Goal: Task Accomplishment & Management: Manage account settings

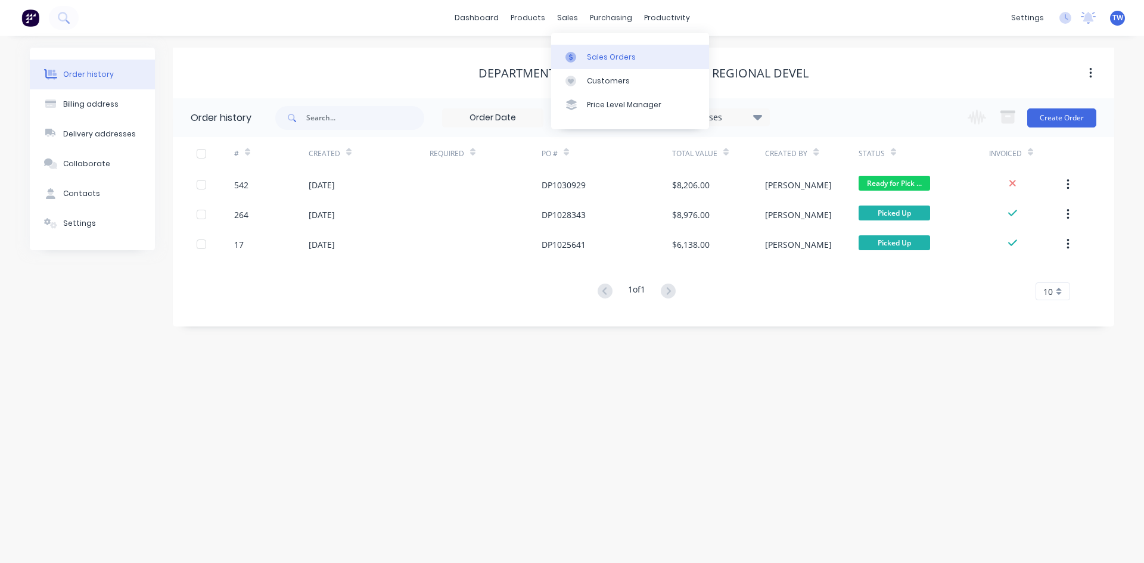
click at [616, 60] on div "Sales Orders" at bounding box center [611, 57] width 49 height 11
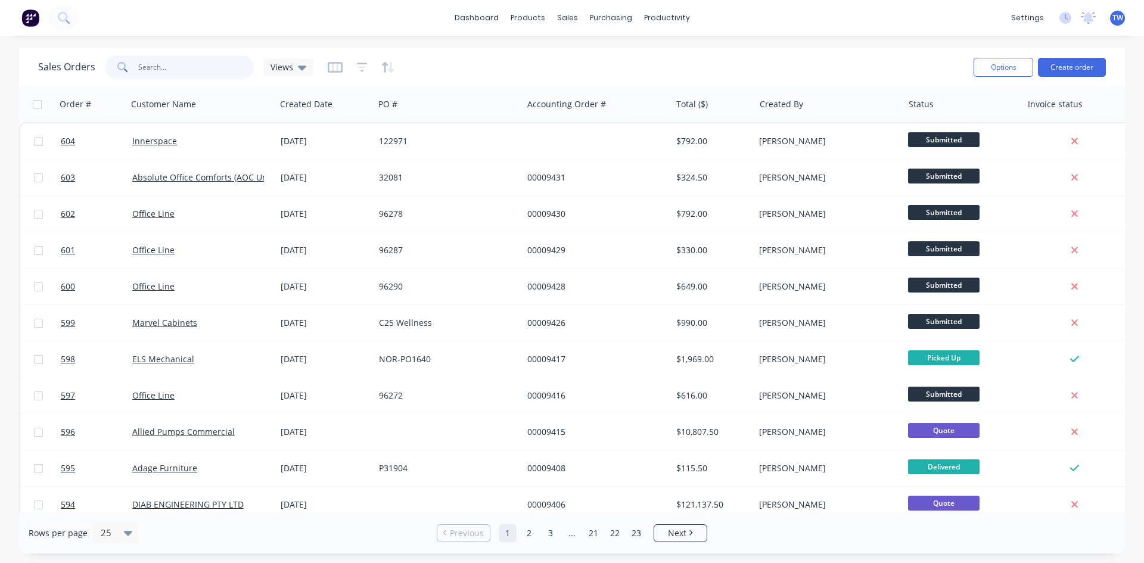
click at [190, 69] on input "text" at bounding box center [196, 67] width 116 height 24
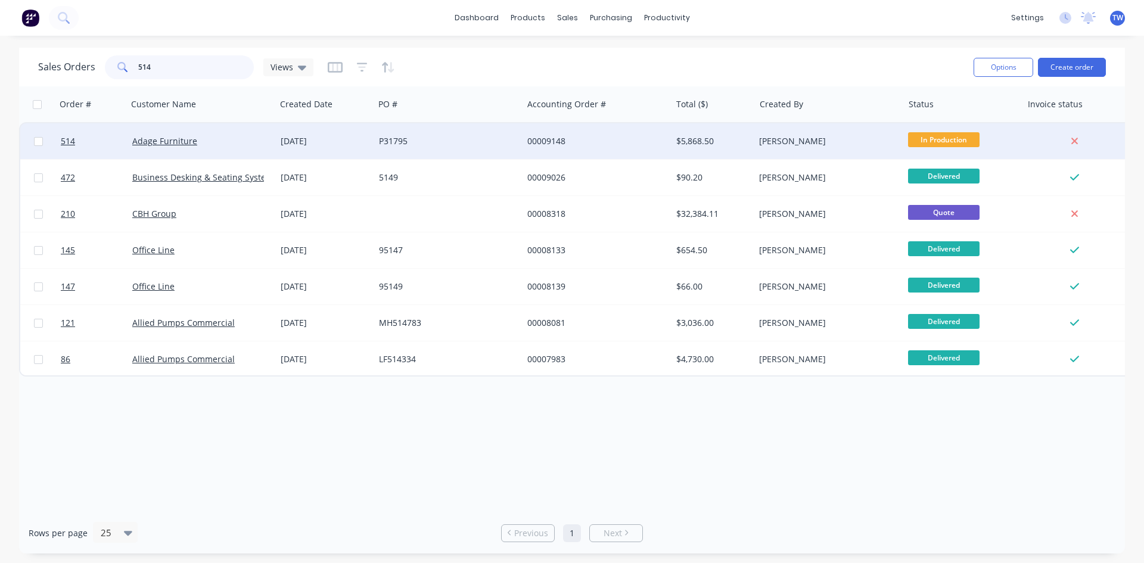
type input "514"
click at [591, 149] on div "00009148" at bounding box center [597, 141] width 148 height 36
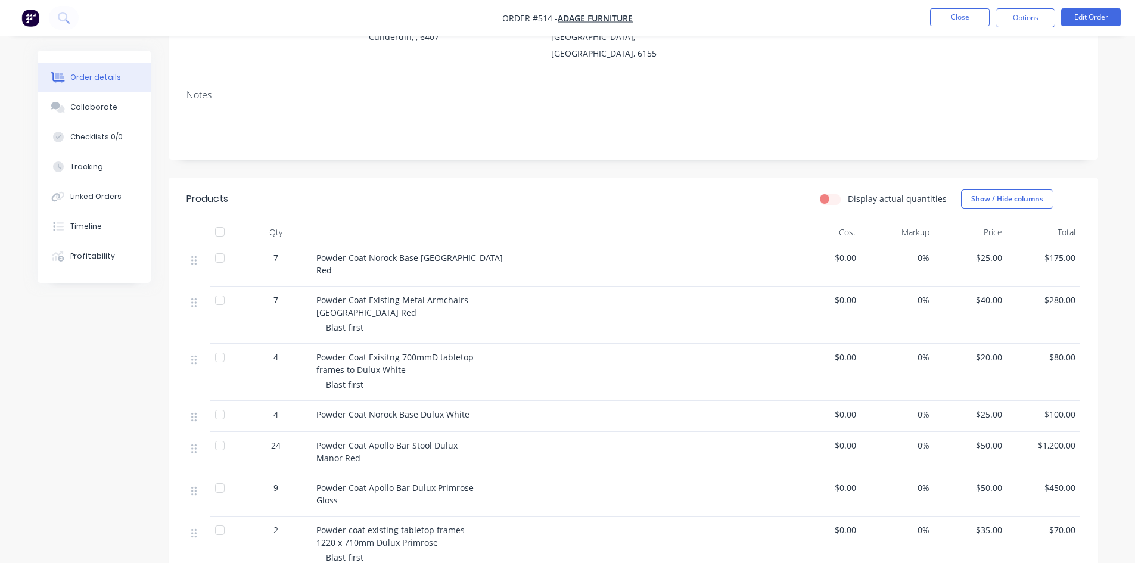
scroll to position [179, 0]
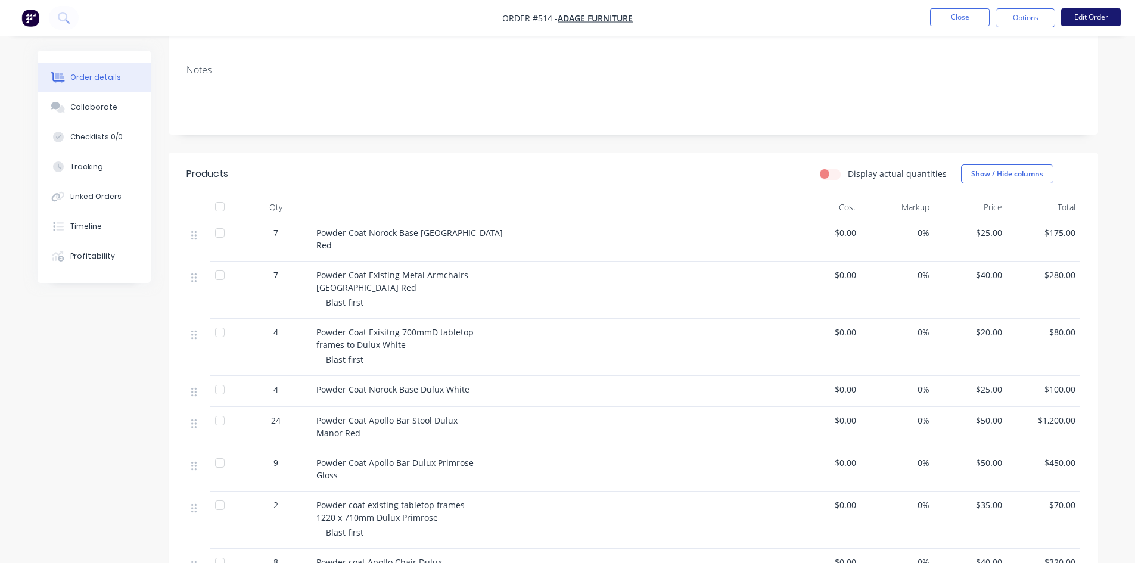
click at [1089, 15] on button "Edit Order" at bounding box center [1091, 17] width 60 height 18
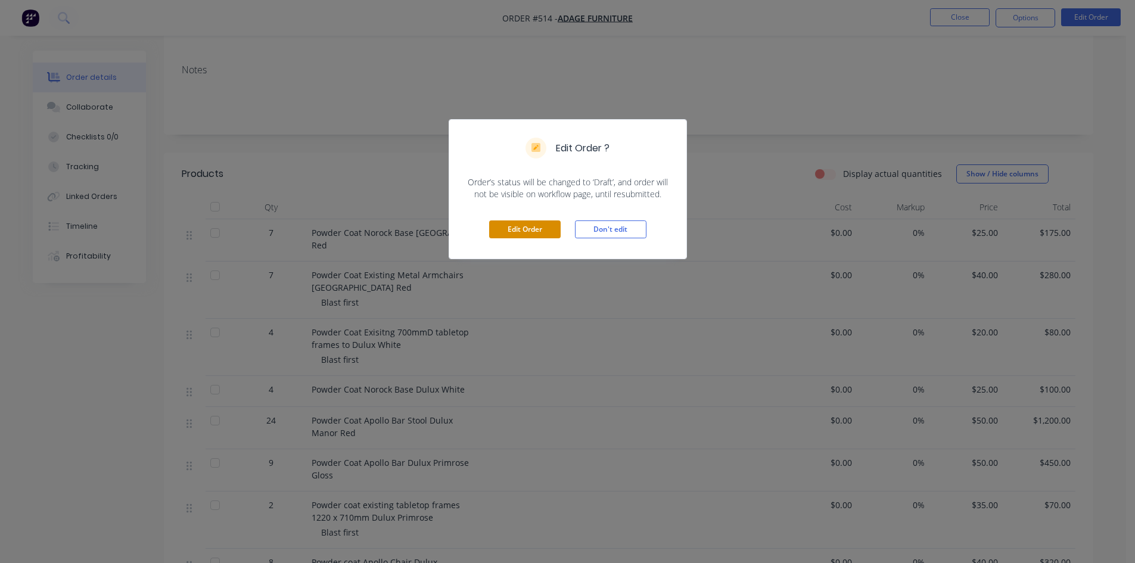
click at [545, 235] on button "Edit Order" at bounding box center [525, 230] width 72 height 18
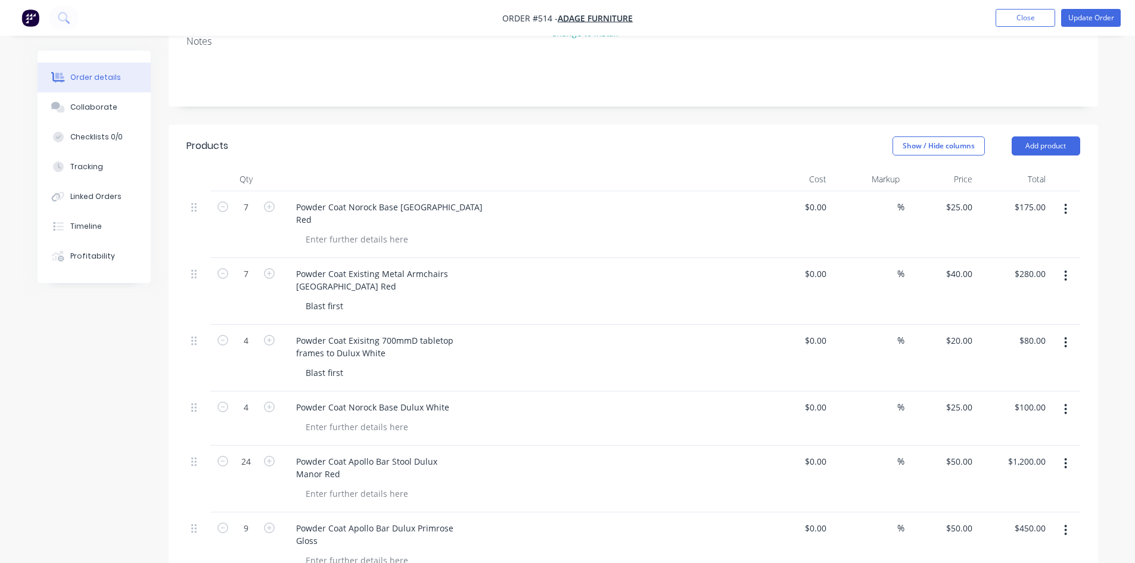
scroll to position [298, 0]
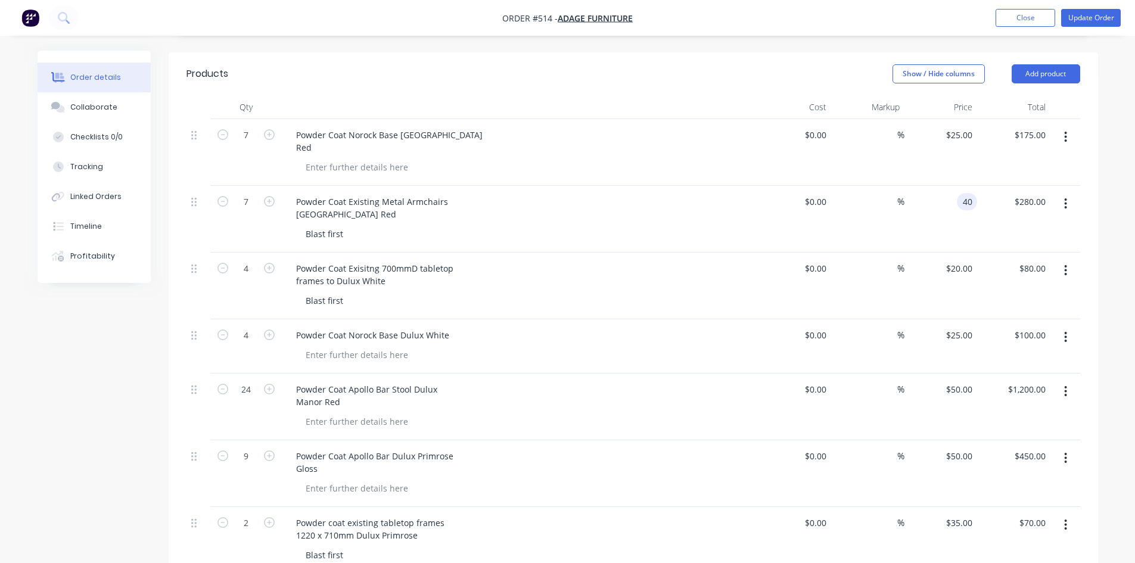
click at [958, 193] on div "40 40" at bounding box center [967, 201] width 20 height 17
type input "$60.00"
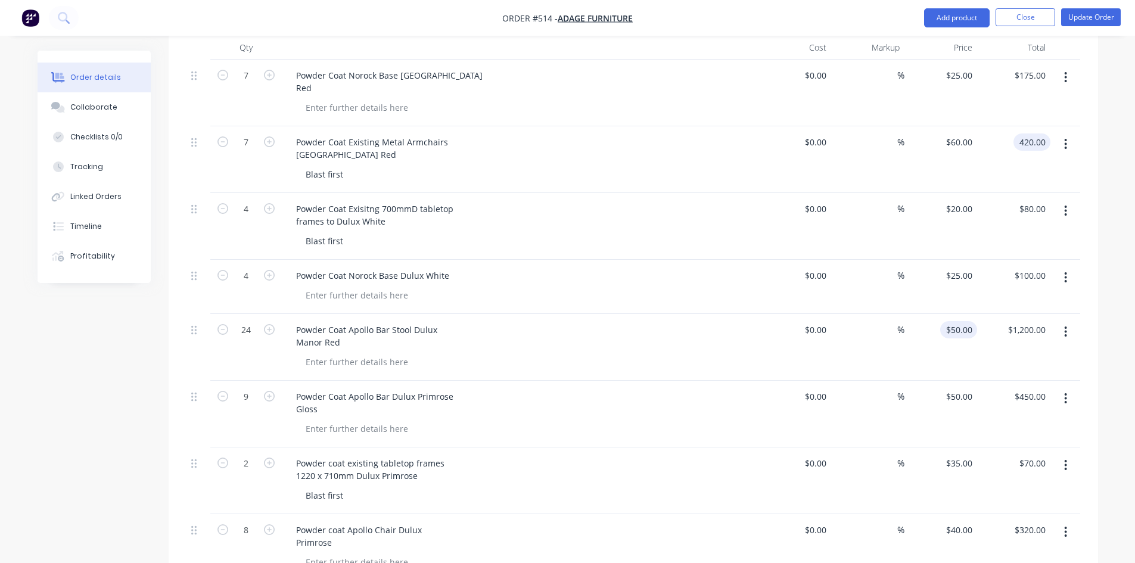
type input "$420.00"
click at [948, 314] on div "50 $50.00" at bounding box center [941, 347] width 73 height 67
type input "$60.00"
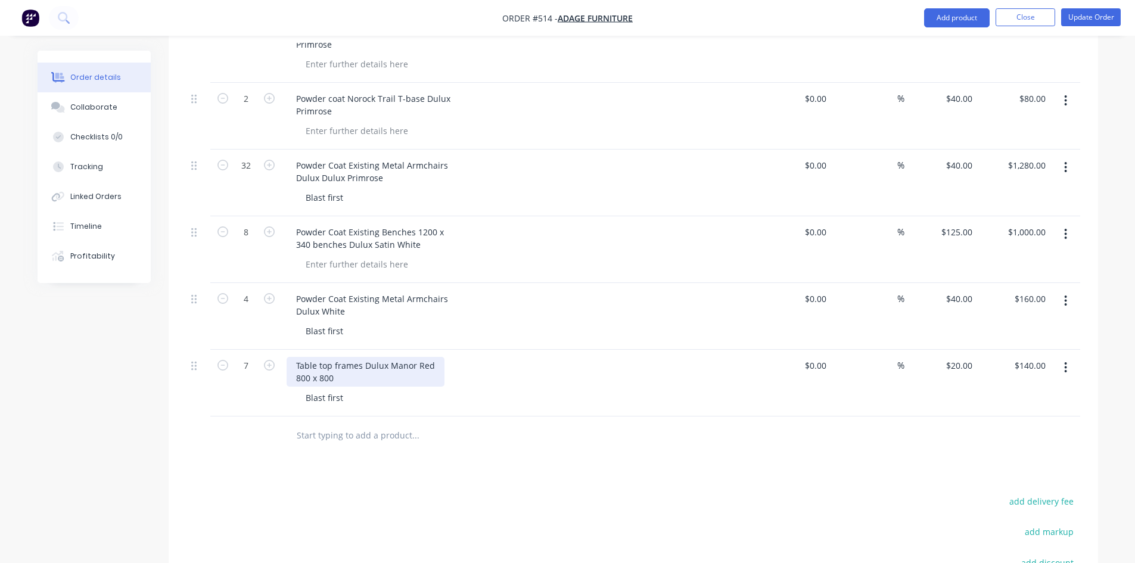
scroll to position [834, 0]
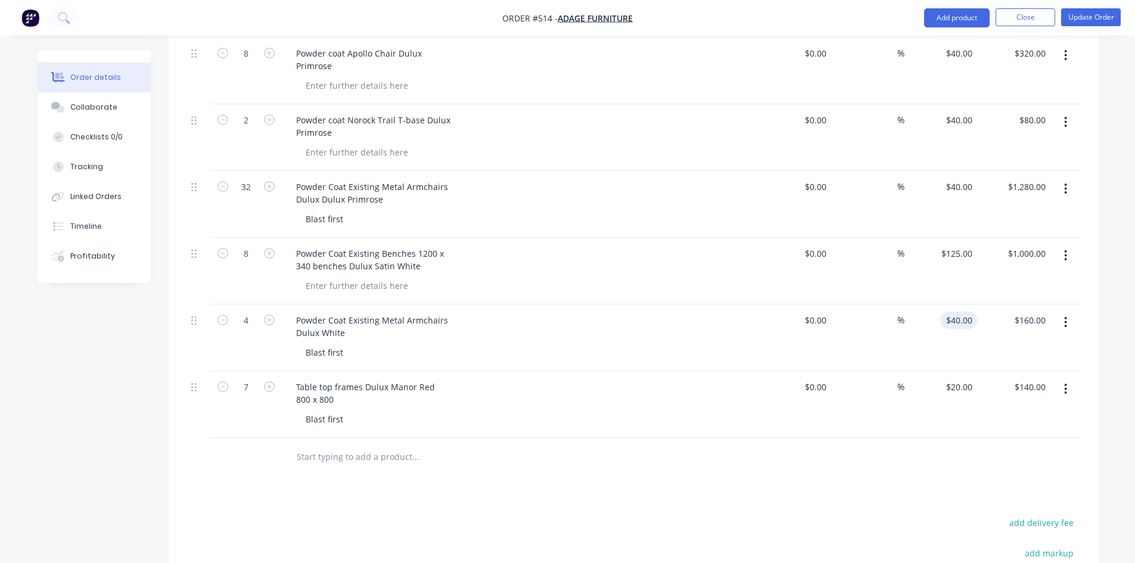
type input "$1,440.00"
click at [949, 310] on div "40 $40.00" at bounding box center [941, 338] width 73 height 67
type input "$60.00"
type input "240.00"
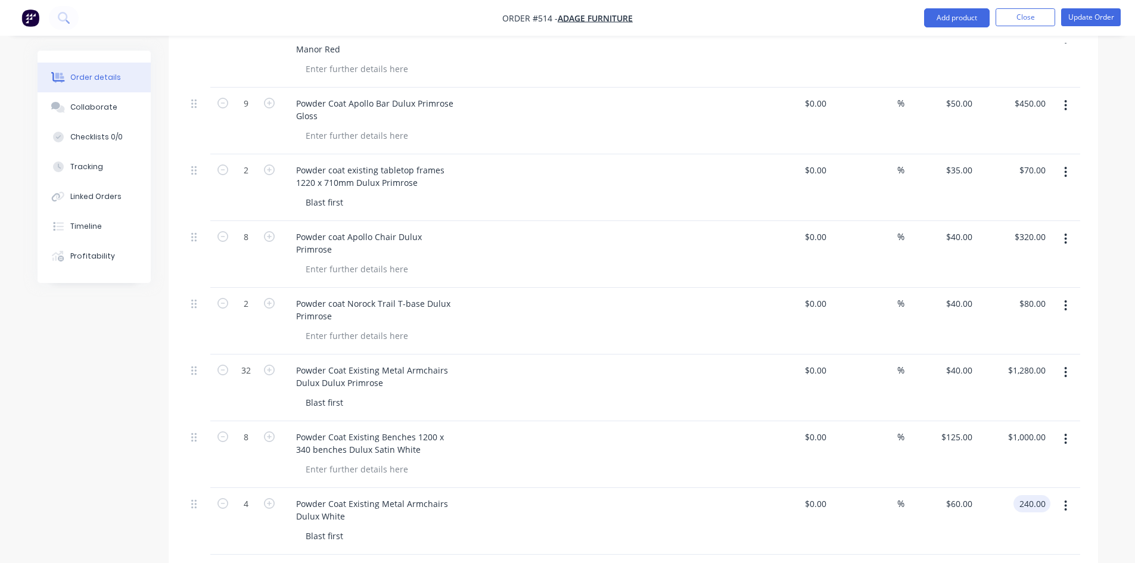
scroll to position [656, 0]
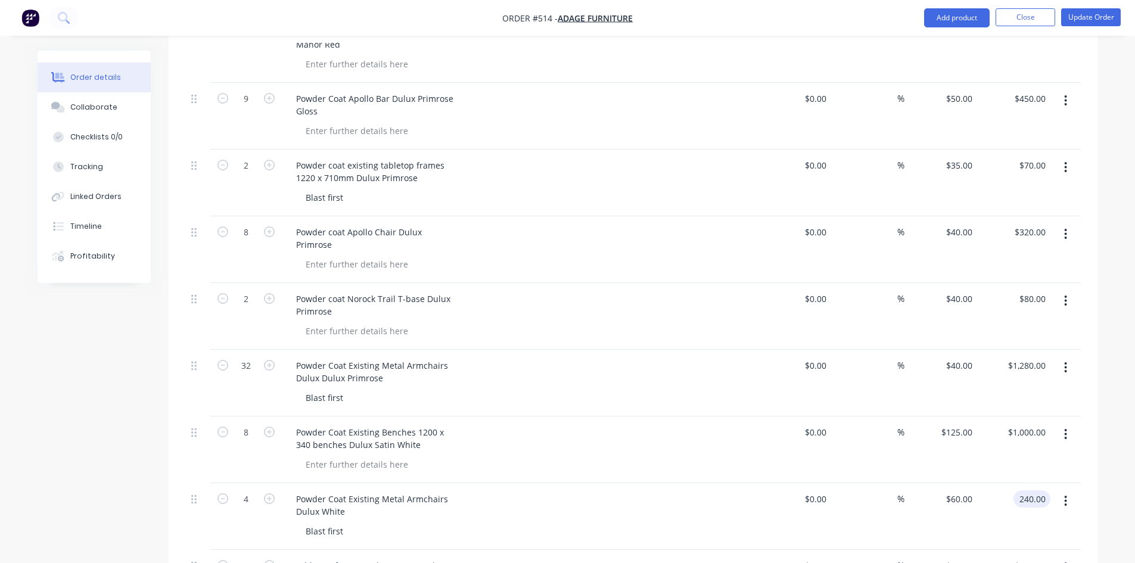
type input "40"
type input "$240.00"
click at [951, 350] on div "40 40" at bounding box center [941, 383] width 73 height 67
type input "$50.00"
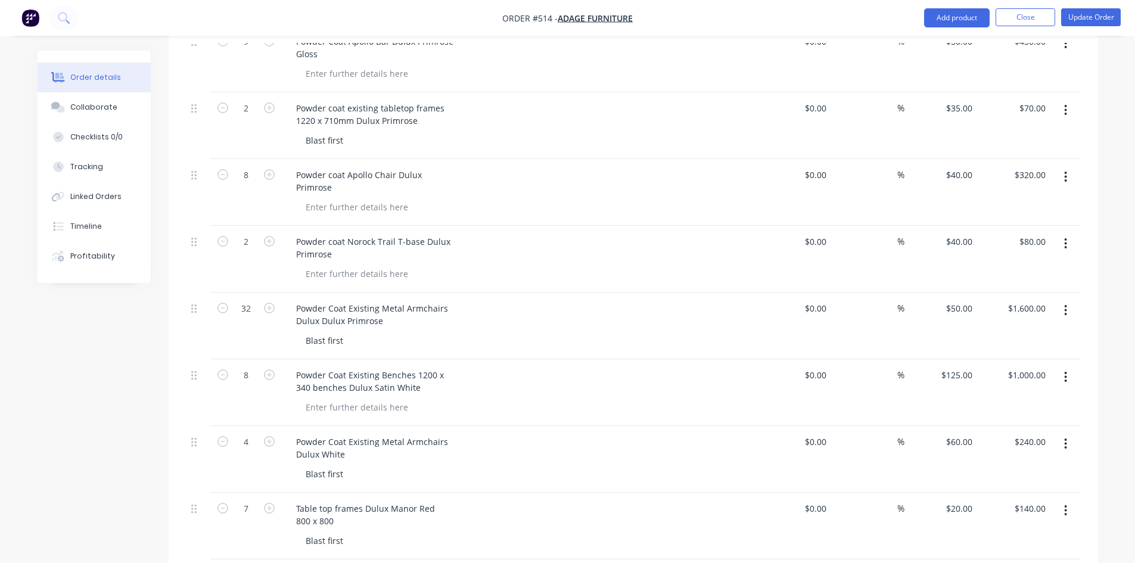
scroll to position [834, 0]
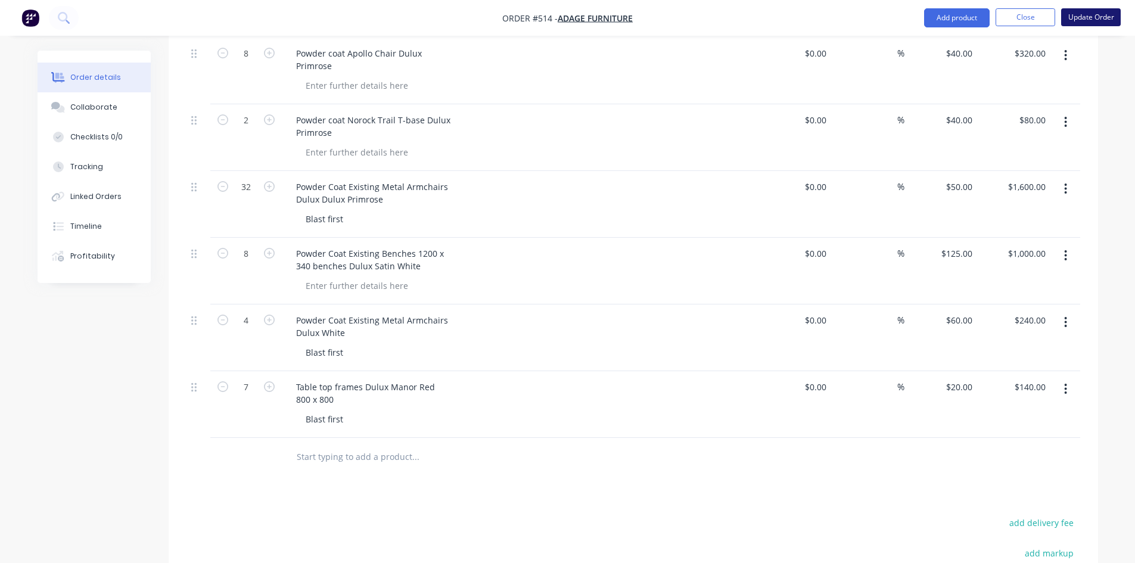
type input "$1,600.00"
click at [1097, 18] on button "Update Order" at bounding box center [1091, 17] width 60 height 18
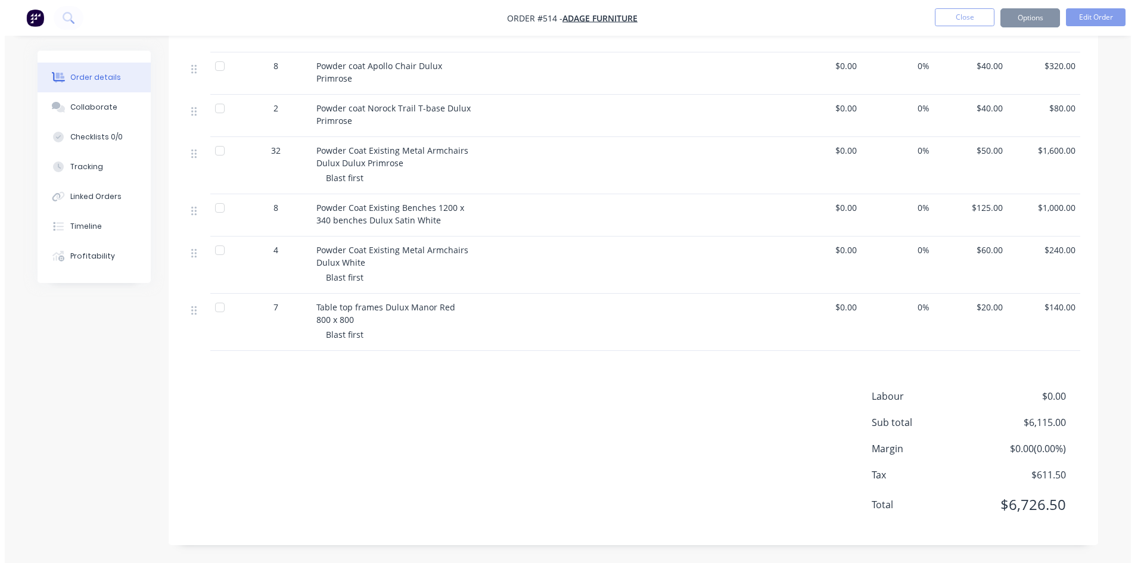
scroll to position [0, 0]
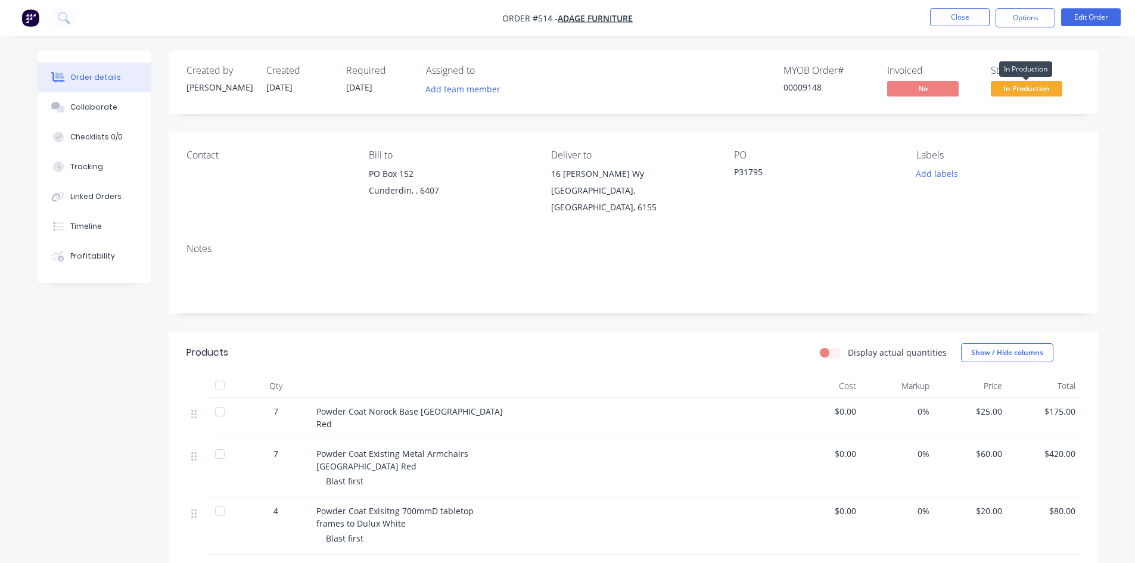
click at [1017, 88] on span "In Production" at bounding box center [1027, 88] width 72 height 15
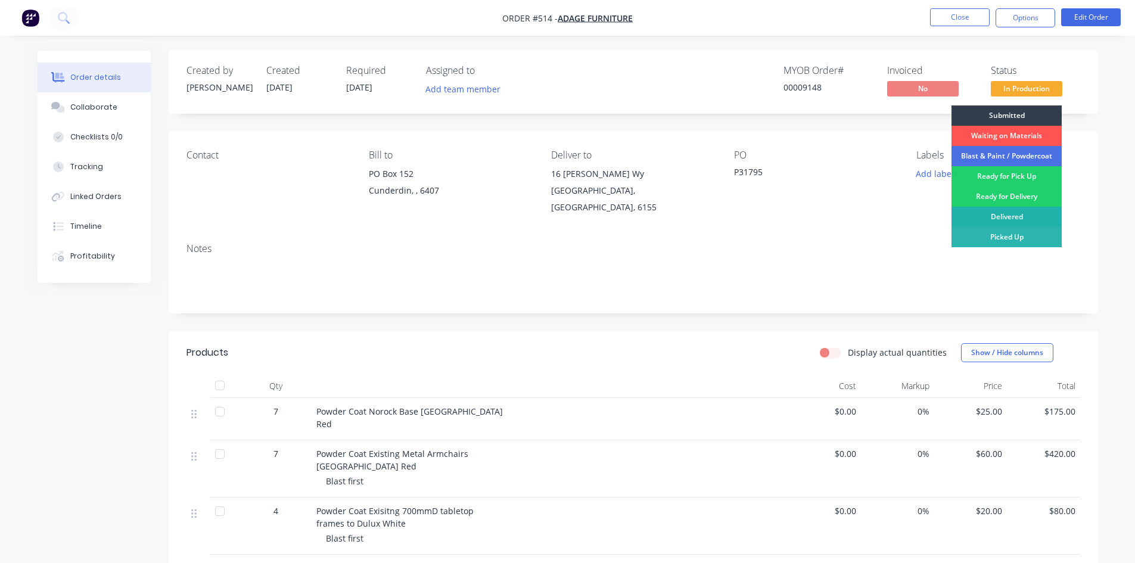
click at [995, 220] on div "Delivered" at bounding box center [1007, 217] width 110 height 20
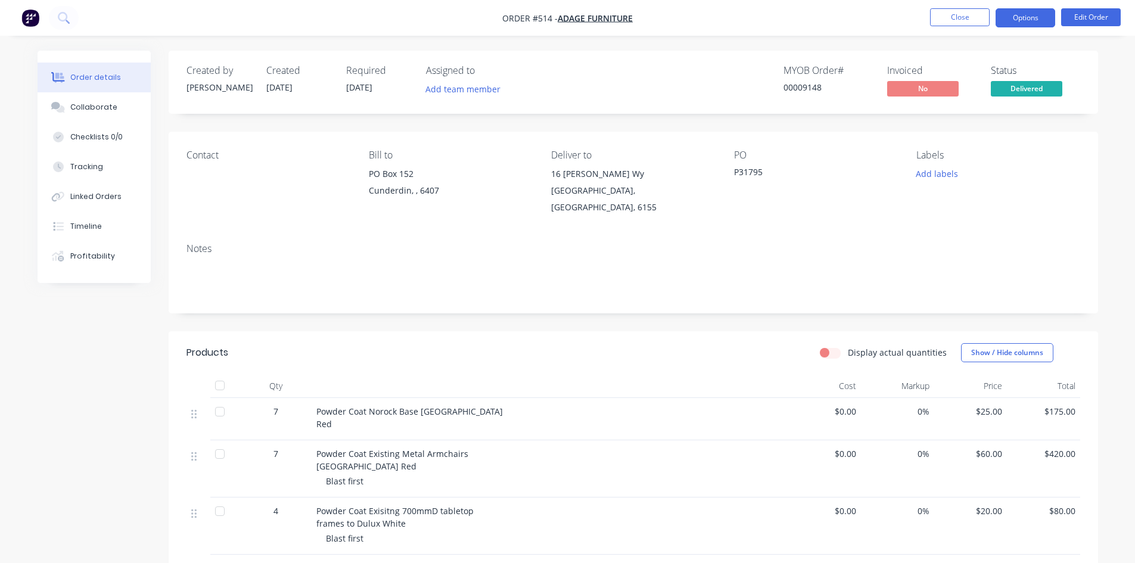
click at [1013, 17] on button "Options" at bounding box center [1026, 17] width 60 height 19
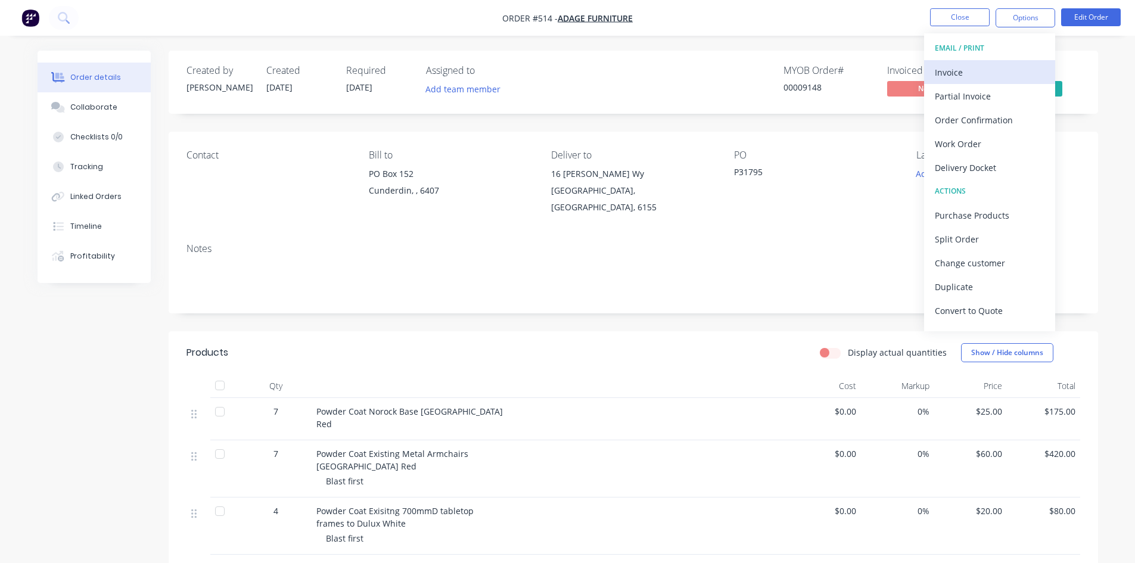
click at [979, 68] on div "Invoice" at bounding box center [990, 72] width 110 height 17
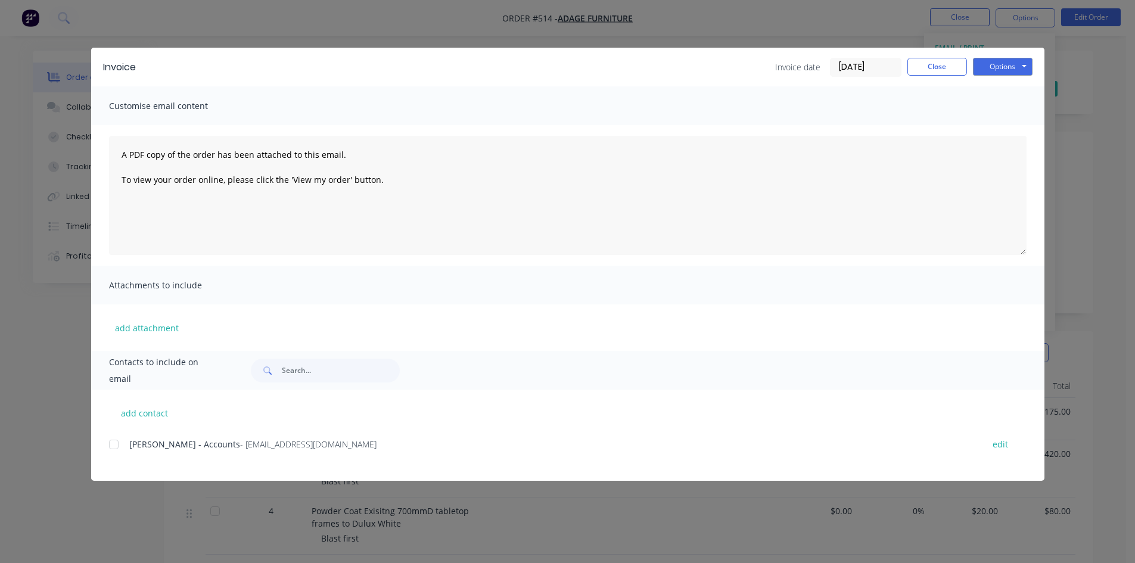
click at [110, 444] on div at bounding box center [114, 445] width 24 height 24
click at [1005, 68] on button "Options" at bounding box center [1003, 67] width 60 height 18
click at [1013, 129] on button "Email" at bounding box center [1011, 127] width 76 height 20
click at [924, 72] on button "Close" at bounding box center [938, 67] width 60 height 18
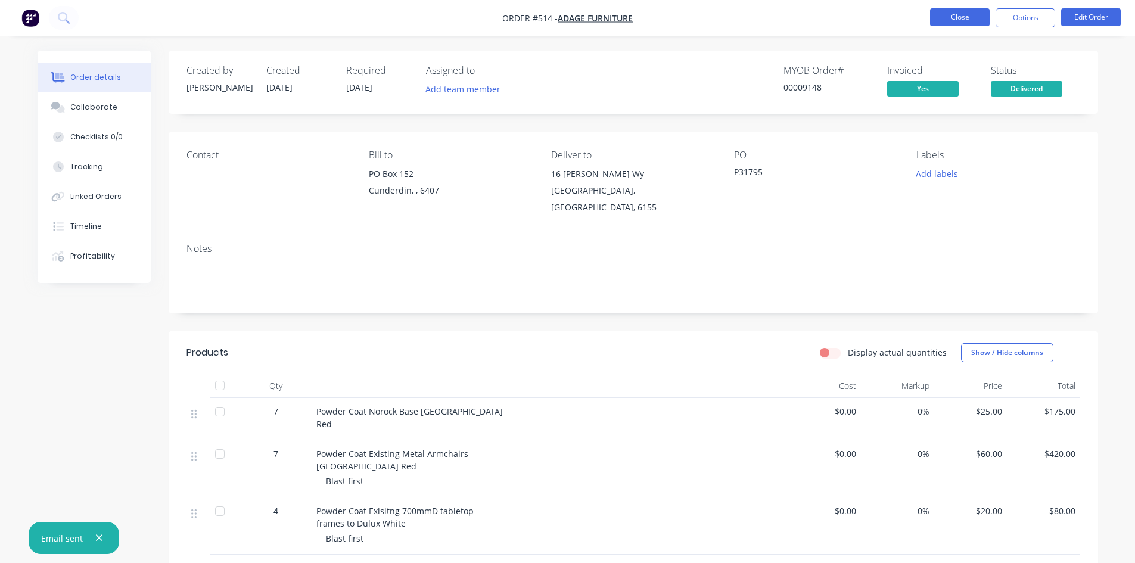
click at [960, 20] on button "Close" at bounding box center [960, 17] width 60 height 18
